Goal: Book appointment/travel/reservation

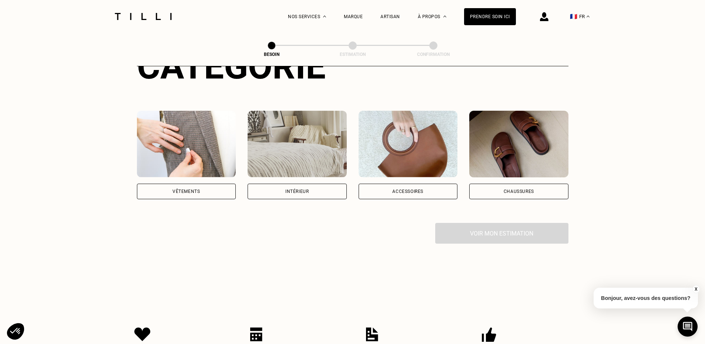
scroll to position [111, 0]
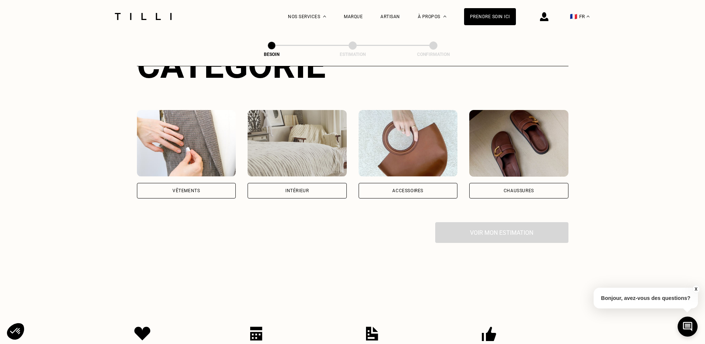
click at [202, 183] on div "Vêtements" at bounding box center [186, 191] width 99 height 16
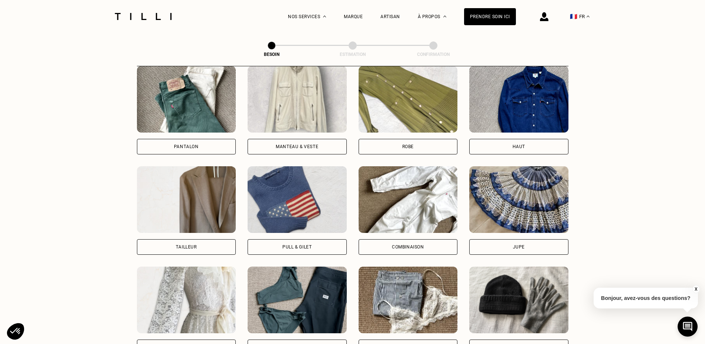
click at [280, 114] on img at bounding box center [297, 99] width 99 height 67
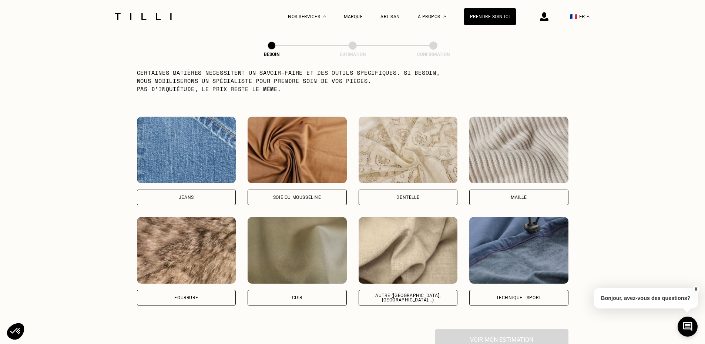
scroll to position [755, 0]
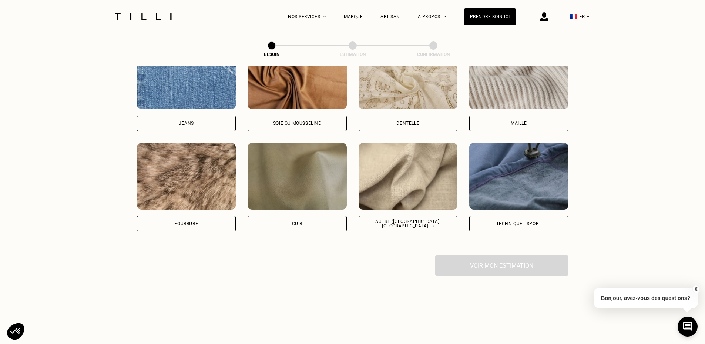
click at [510, 185] on img at bounding box center [518, 176] width 99 height 67
select select "FR"
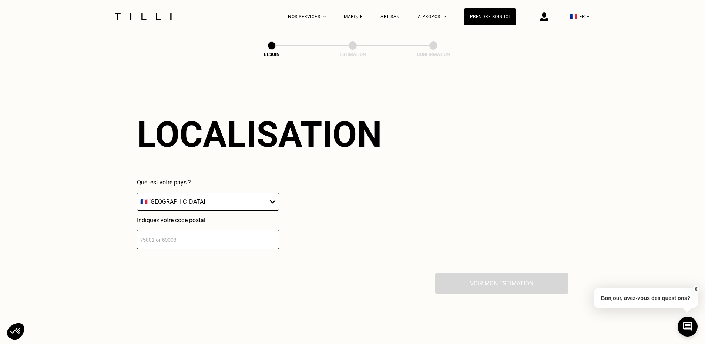
scroll to position [995, 0]
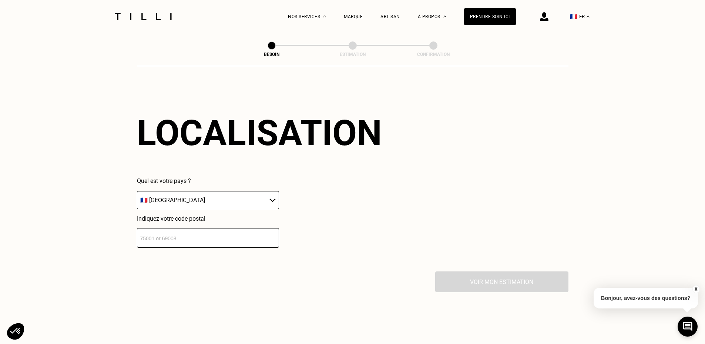
click at [204, 235] on input "number" at bounding box center [208, 238] width 142 height 20
type input "93100"
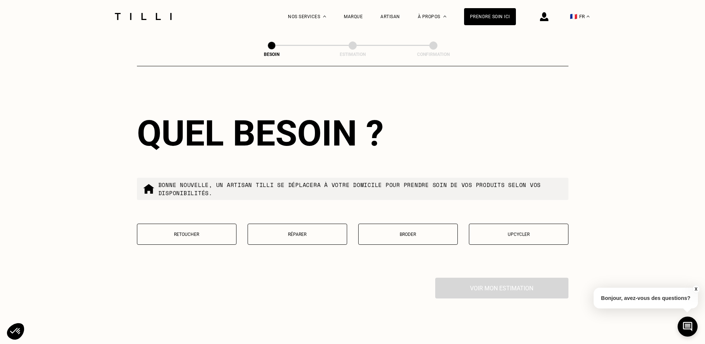
scroll to position [1179, 0]
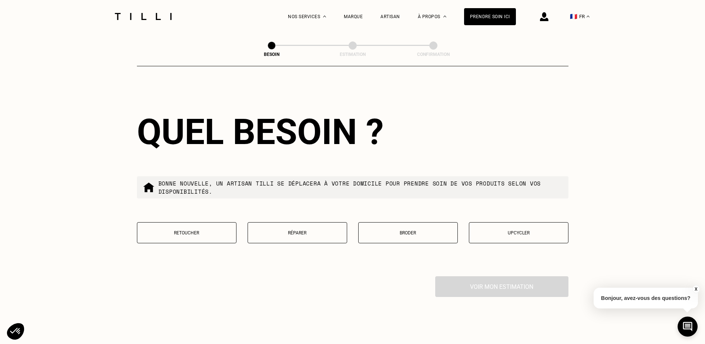
click at [273, 234] on button "Réparer" at bounding box center [298, 232] width 100 height 21
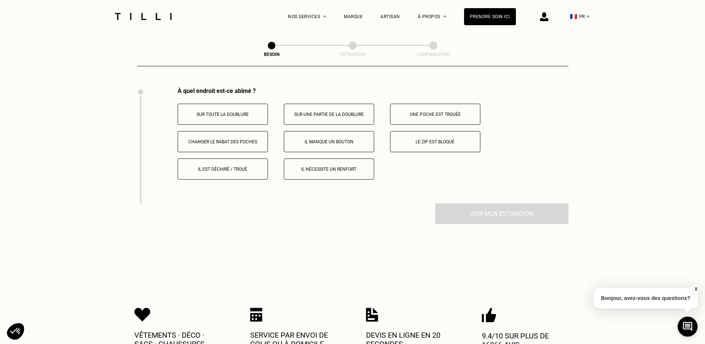
scroll to position [1369, 0]
click at [423, 140] on p "Le zip est bloqué" at bounding box center [435, 140] width 82 height 5
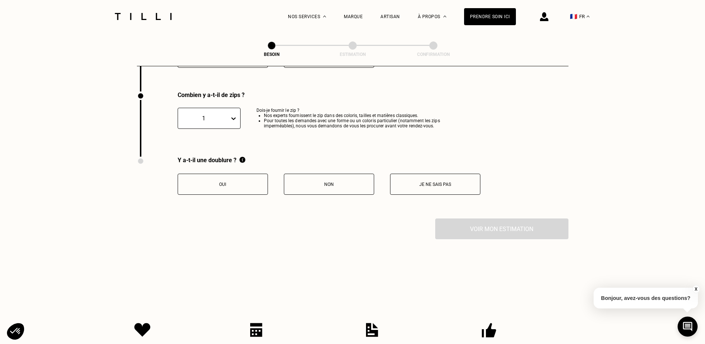
scroll to position [1485, 0]
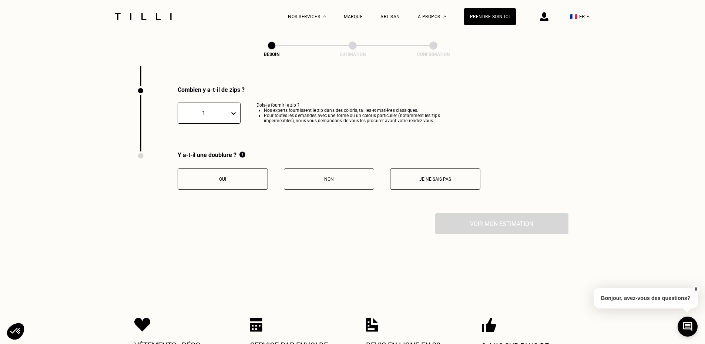
click at [315, 134] on div "Combien y a-t-il de zips ? 1 Dois-je fournir le zip ? Nos experts fournissent l…" at bounding box center [301, 118] width 329 height 65
click at [255, 177] on p "Oui" at bounding box center [223, 179] width 82 height 5
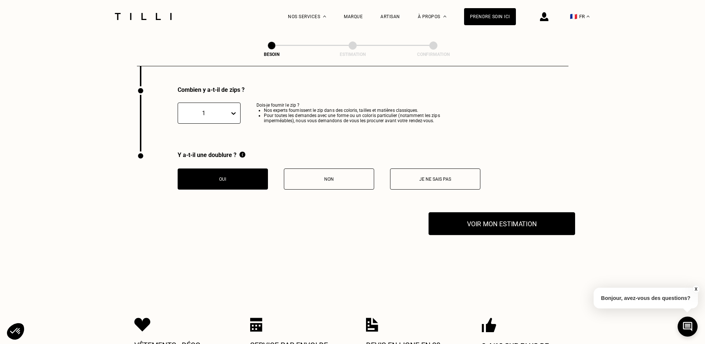
click at [472, 219] on button "Voir mon estimation" at bounding box center [501, 223] width 147 height 23
